Goal: Information Seeking & Learning: Learn about a topic

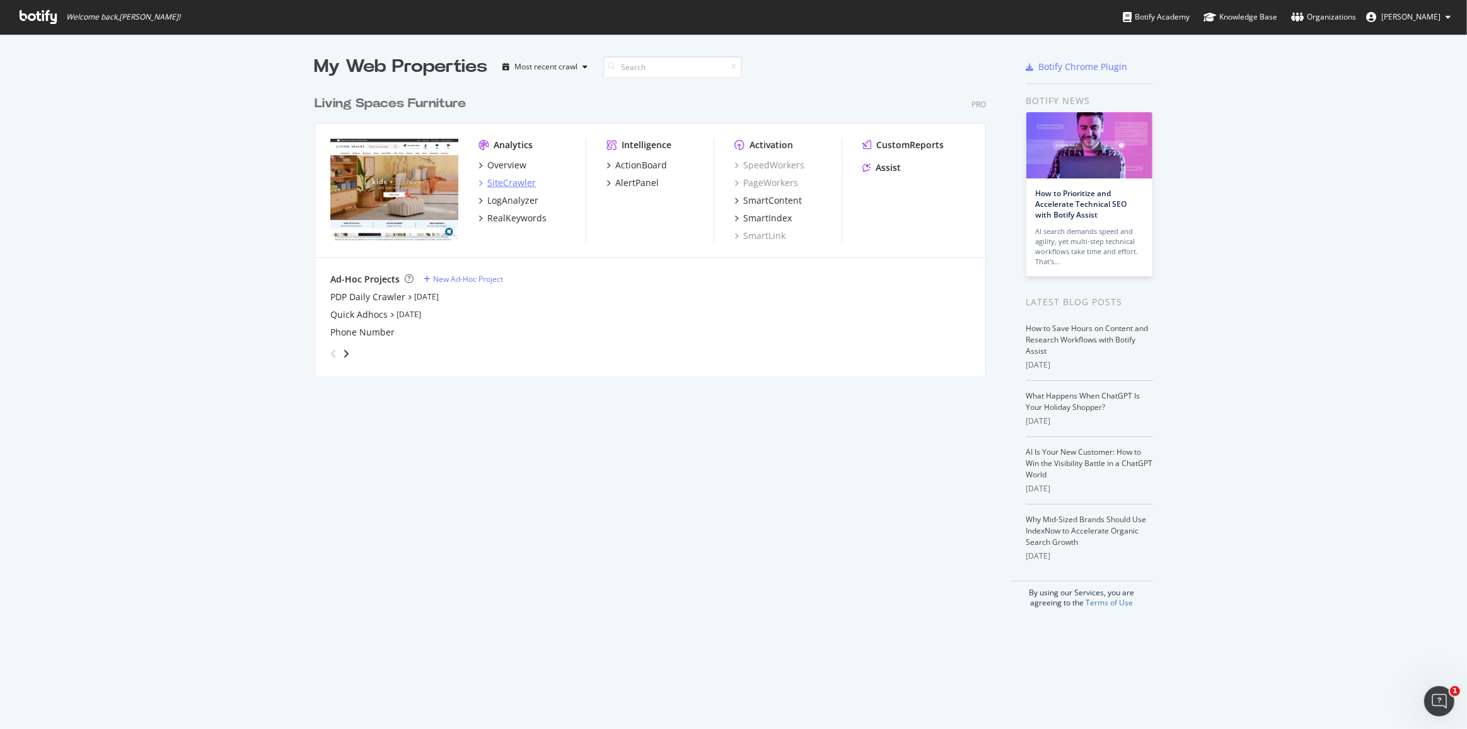
click at [510, 185] on div "SiteCrawler" at bounding box center [511, 183] width 49 height 13
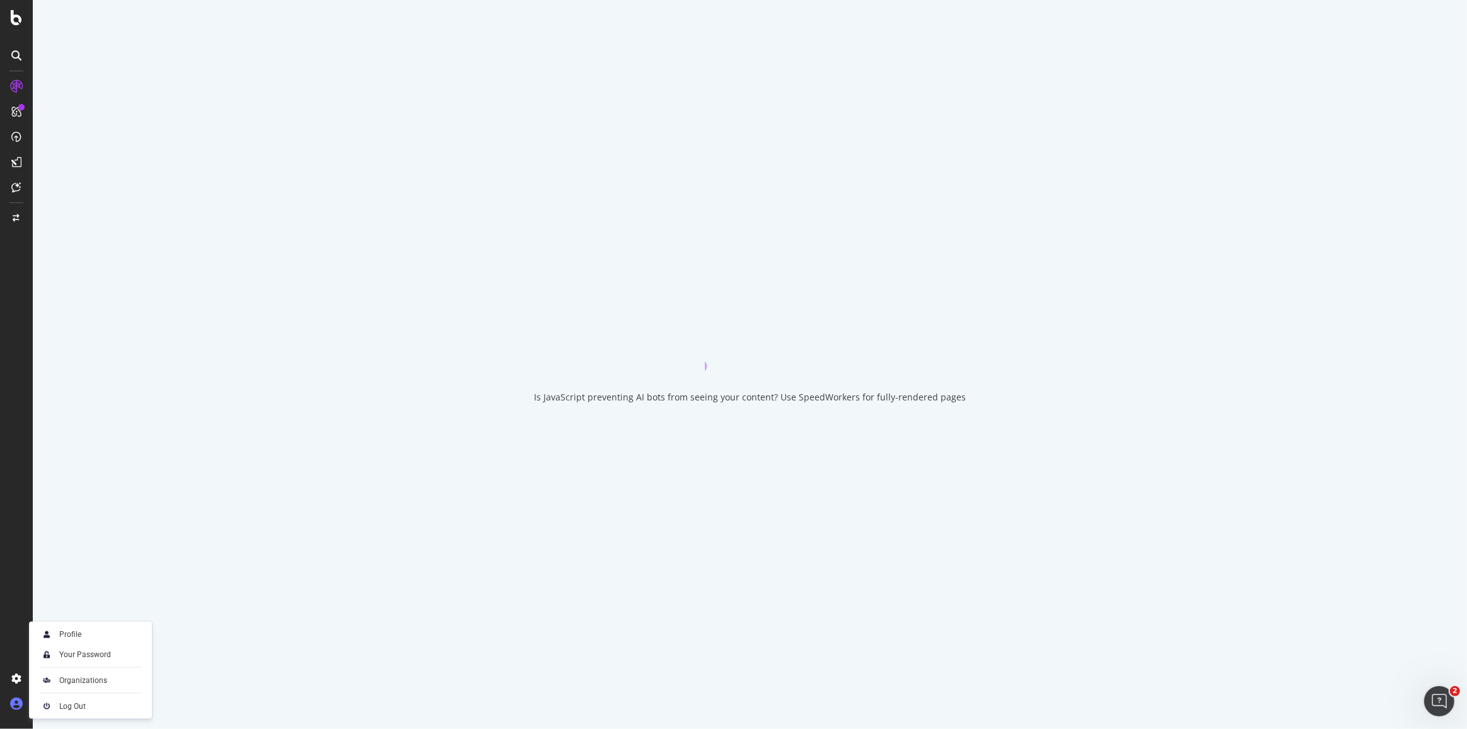
click at [15, 704] on icon at bounding box center [16, 703] width 13 height 13
click at [54, 639] on img at bounding box center [46, 634] width 15 height 15
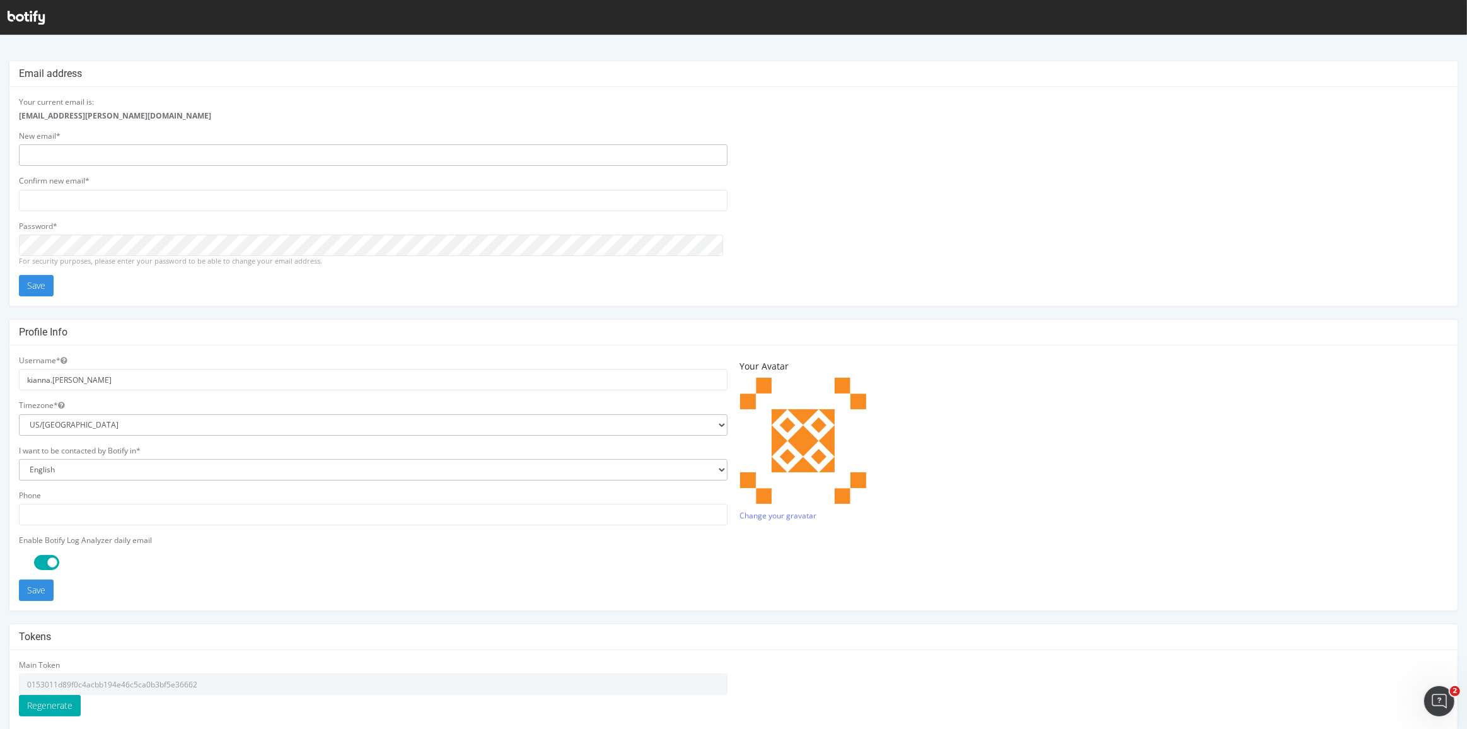
type input "kianna.vazquez@livingspaces.com"
drag, startPoint x: 206, startPoint y: 683, endPoint x: 36, endPoint y: 679, distance: 169.7
click at [36, 679] on input "0153011d89f0c4acbb194e46c5ca0b3bf5e36662" at bounding box center [373, 683] width 709 height 21
drag, startPoint x: 28, startPoint y: 679, endPoint x: 194, endPoint y: 678, distance: 166.4
click at [194, 678] on input "0153011d89f0c4acbb194e46c5ca0b3bf5e36662" at bounding box center [373, 683] width 709 height 21
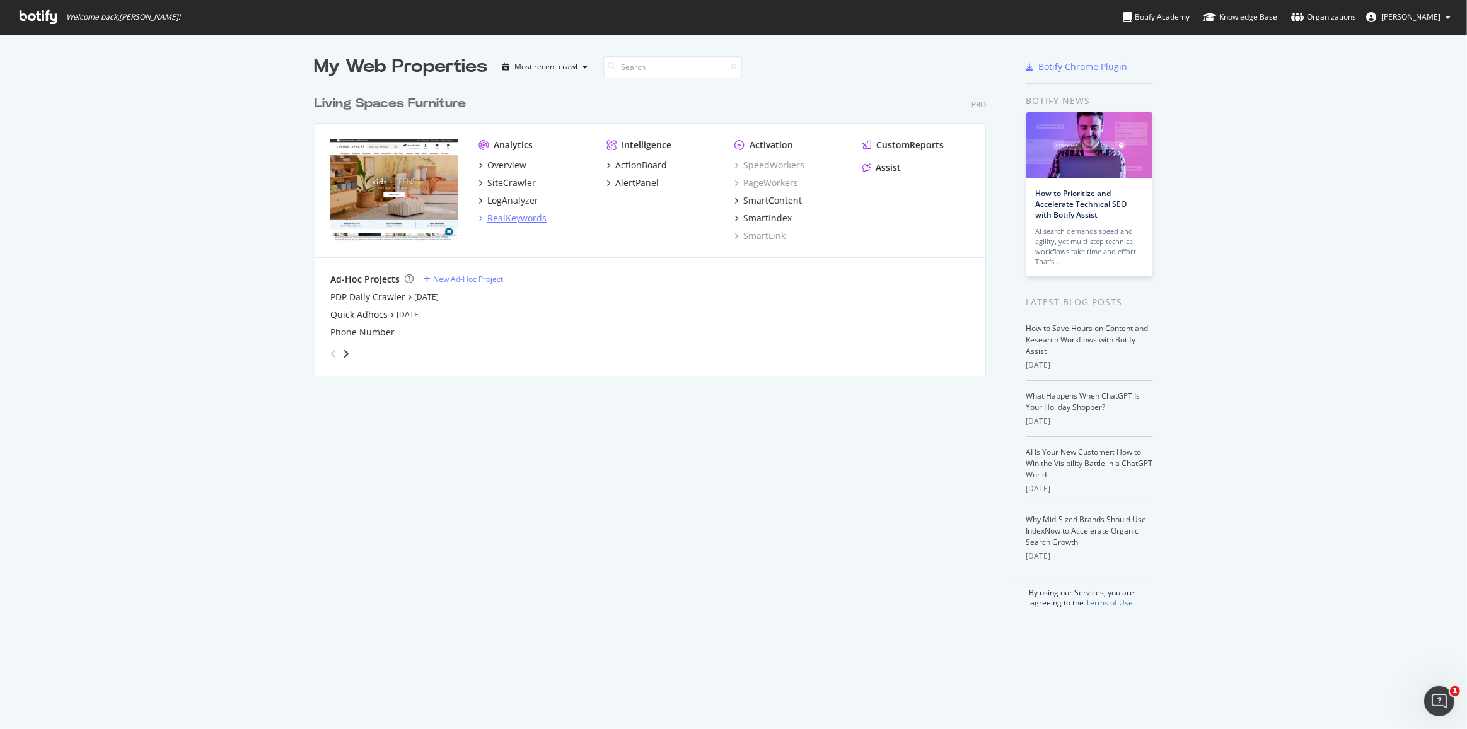
click at [503, 217] on div "RealKeywords" at bounding box center [516, 218] width 59 height 13
